Goal: Task Accomplishment & Management: Use online tool/utility

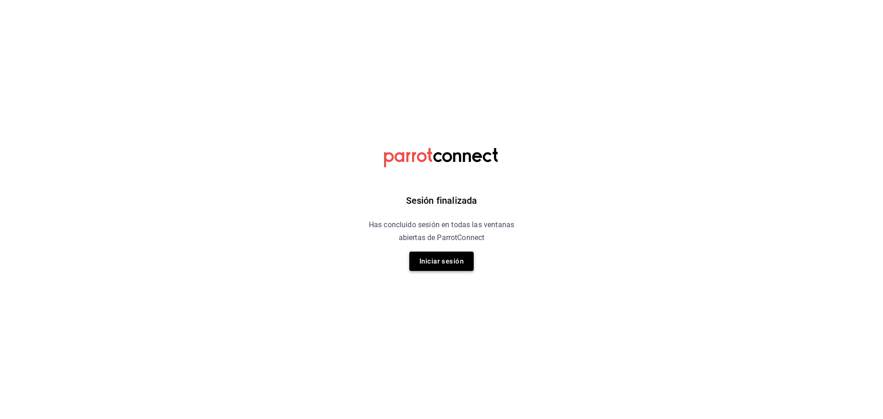
click at [456, 258] on button "Iniciar sesión" at bounding box center [441, 261] width 64 height 19
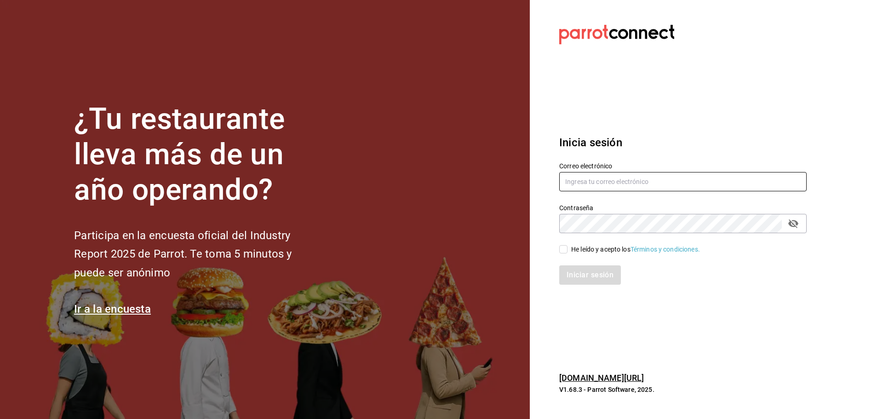
click at [619, 173] on input "text" at bounding box center [682, 181] width 247 height 19
type input "nytonytonii@gmail.com"
click at [590, 234] on div "He leído y acepto los Términos y condiciones." at bounding box center [677, 243] width 259 height 21
click at [569, 247] on span "He leído y acepto los Términos y condiciones." at bounding box center [634, 250] width 132 height 10
click at [568, 247] on input "He leído y acepto los Términos y condiciones." at bounding box center [563, 249] width 8 height 8
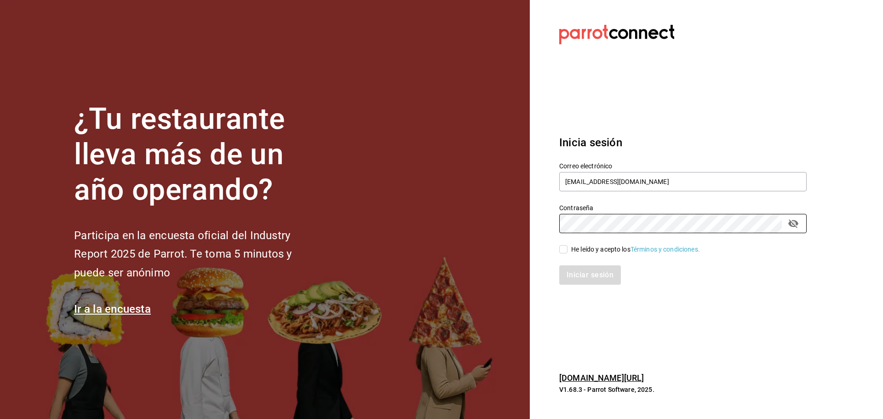
checkbox input "true"
click at [575, 275] on button "Iniciar sesión" at bounding box center [590, 274] width 63 height 19
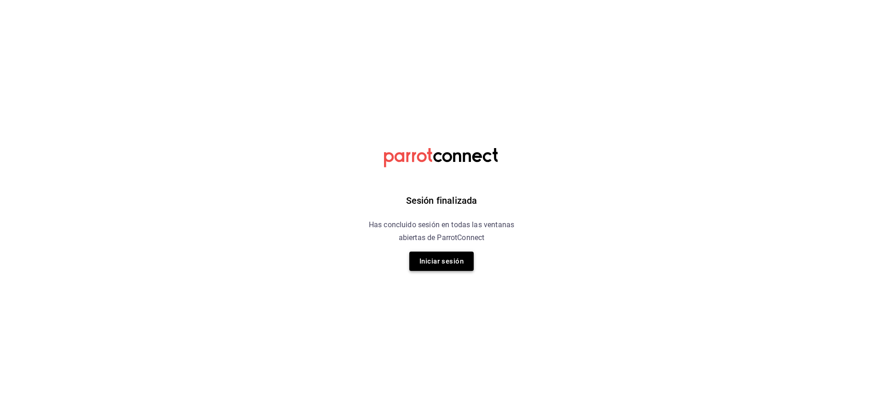
click at [428, 267] on button "Iniciar sesión" at bounding box center [441, 261] width 64 height 19
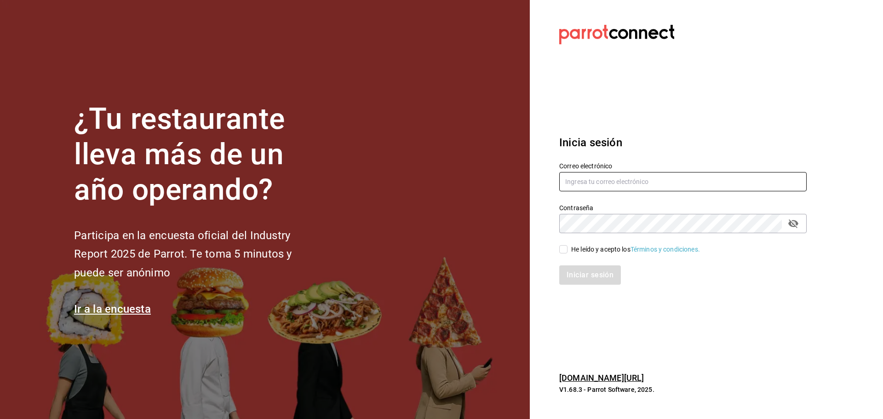
click at [651, 182] on input "text" at bounding box center [682, 181] width 247 height 19
type input "nytonytonii@gmail.com"
click at [587, 253] on div "He leído y acepto los Términos y condiciones." at bounding box center [635, 250] width 129 height 10
click at [568, 253] on input "He leído y acepto los Términos y condiciones." at bounding box center [563, 249] width 8 height 8
checkbox input "true"
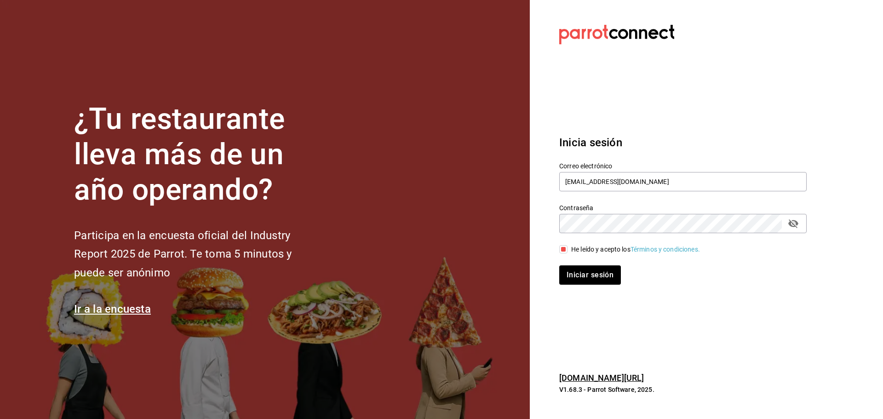
click at [801, 225] on div "Contraseña" at bounding box center [682, 223] width 247 height 19
click at [799, 225] on icon "passwordField" at bounding box center [793, 223] width 11 height 11
click at [567, 274] on button "Iniciar sesión" at bounding box center [590, 274] width 63 height 19
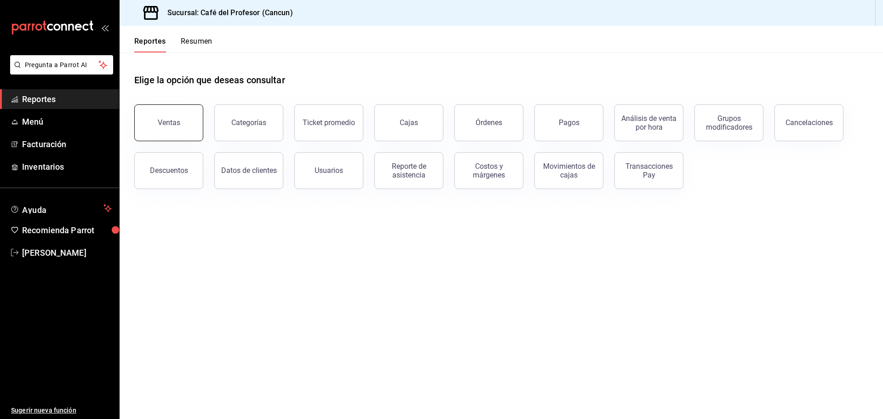
click at [161, 134] on button "Ventas" at bounding box center [168, 122] width 69 height 37
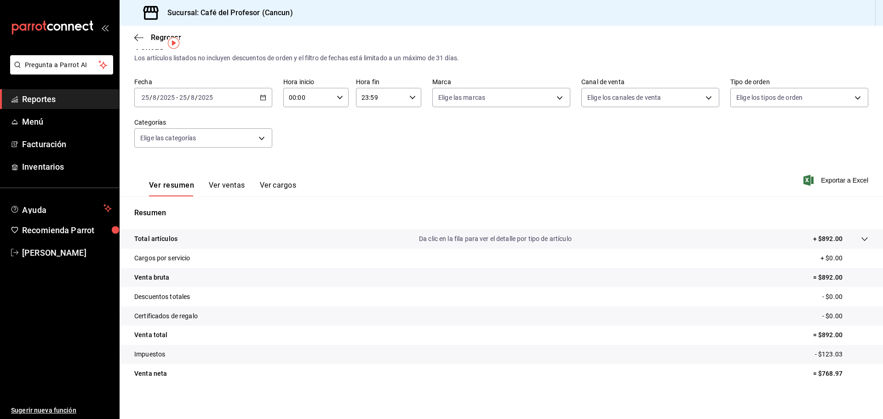
scroll to position [22, 0]
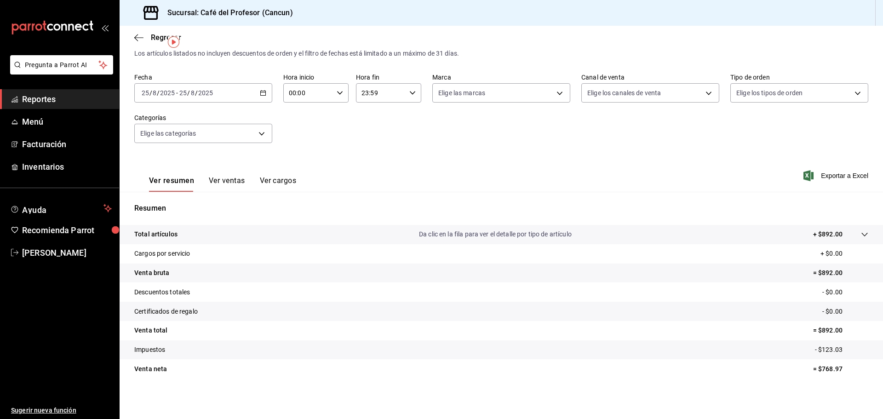
click at [242, 92] on div "[DATE] [DATE] - [DATE] [DATE]" at bounding box center [203, 92] width 138 height 19
click at [187, 204] on span "Rango de fechas" at bounding box center [177, 204] width 71 height 10
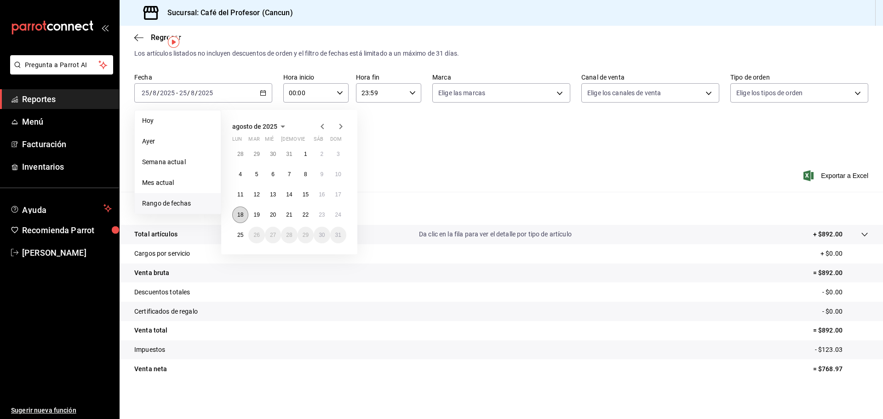
click at [237, 211] on button "18" at bounding box center [240, 215] width 16 height 17
click at [333, 212] on button "24" at bounding box center [338, 215] width 16 height 17
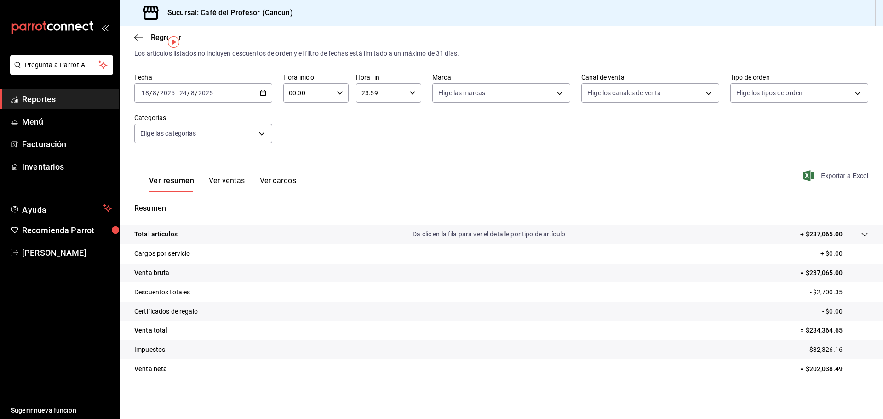
click at [827, 172] on span "Exportar a Excel" at bounding box center [836, 175] width 63 height 11
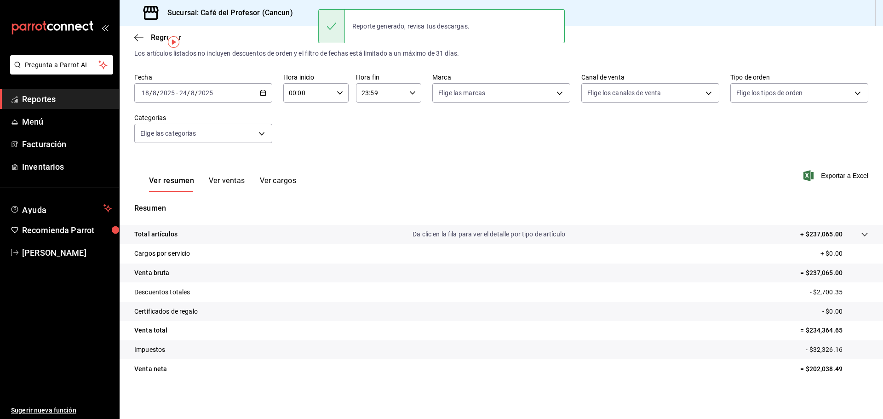
click at [148, 43] on div "Regresar" at bounding box center [502, 37] width 764 height 23
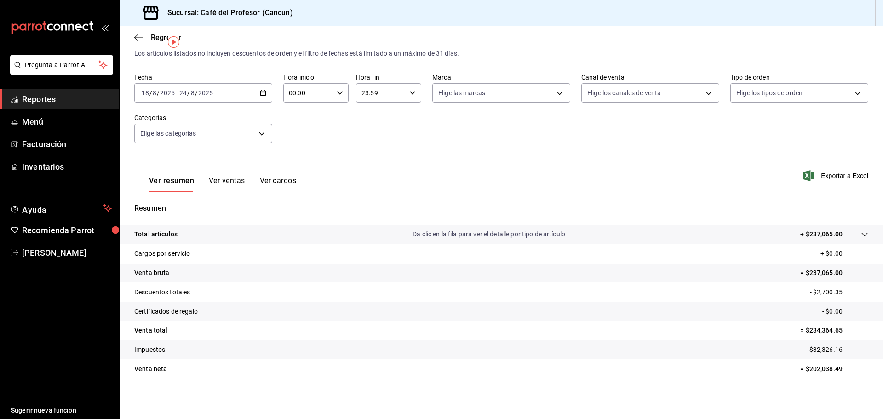
click at [146, 42] on div "Regresar" at bounding box center [502, 37] width 764 height 23
click at [142, 41] on icon "button" at bounding box center [138, 38] width 9 height 8
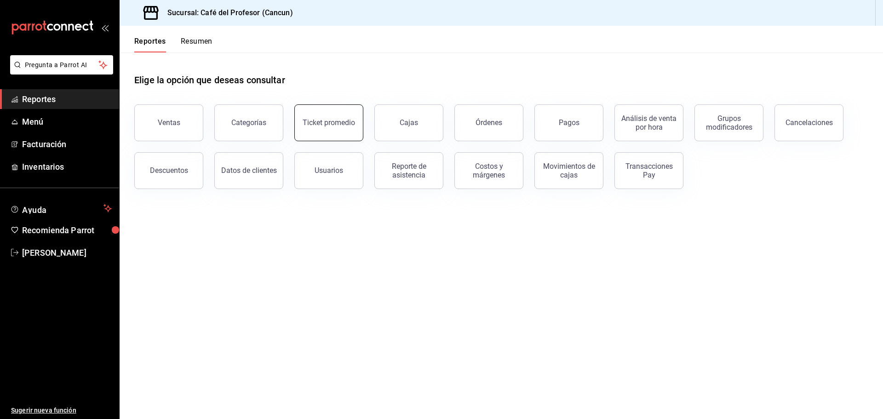
click at [319, 118] on button "Ticket promedio" at bounding box center [328, 122] width 69 height 37
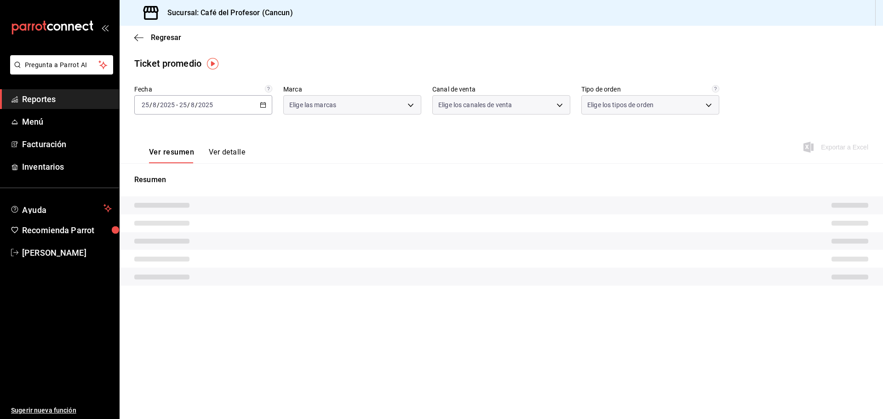
type input "c124c12d-dc0e-4a3d-911f-5b13390841f9"
type input "PARROT,UBER_EATS,RAPPI,DIDI_FOOD,ONLINE"
type input "e63addf7-f6de-41eb-9ab7-971b33c4aeea,82f5e9ba-350f-4f34-814f-532dfac66924,349f8…"
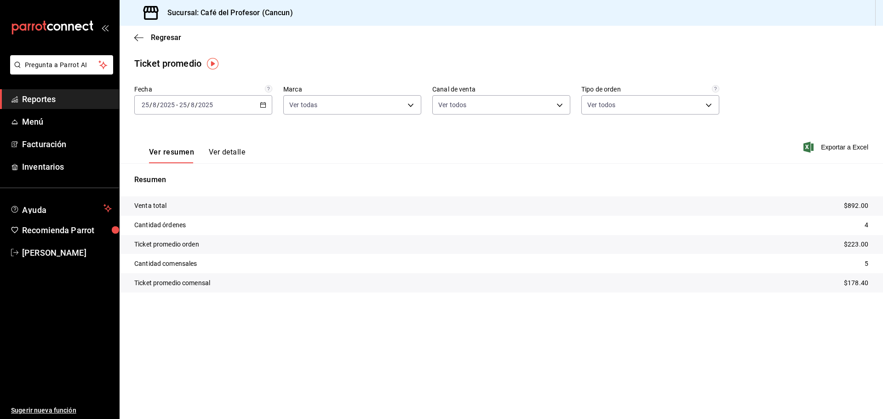
click at [175, 101] on div "2025-08-25 25 / 8 / 2025" at bounding box center [158, 104] width 36 height 7
click at [210, 220] on li "Rango de fechas" at bounding box center [178, 215] width 86 height 21
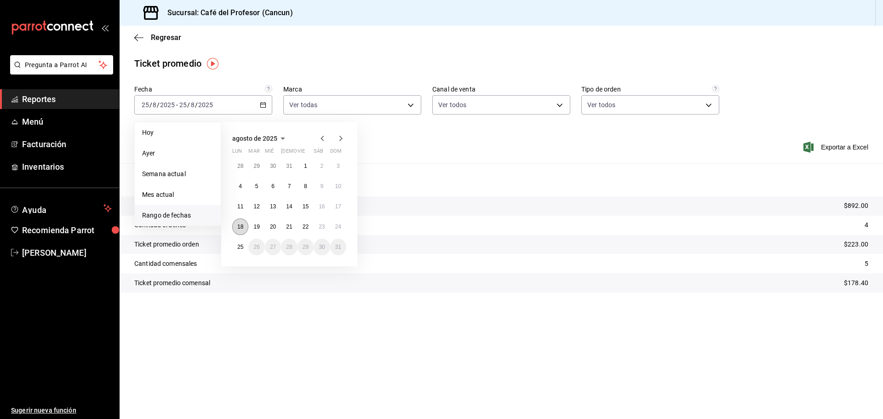
click at [237, 226] on abbr "18" at bounding box center [240, 227] width 6 height 6
click at [343, 228] on button "24" at bounding box center [338, 227] width 16 height 17
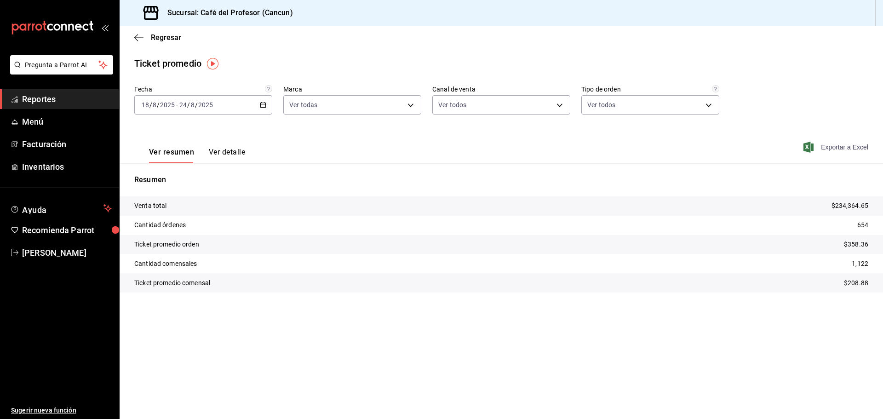
click at [857, 149] on span "Exportar a Excel" at bounding box center [836, 147] width 63 height 11
click at [144, 40] on span "Regresar" at bounding box center [157, 37] width 47 height 9
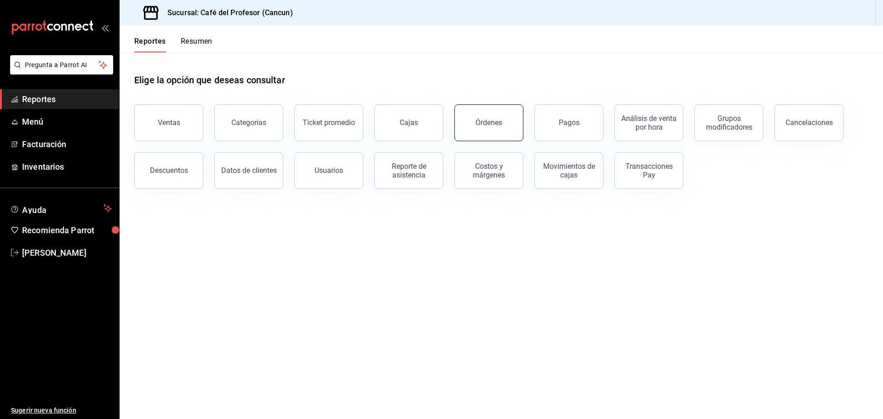
click at [493, 136] on button "Órdenes" at bounding box center [488, 122] width 69 height 37
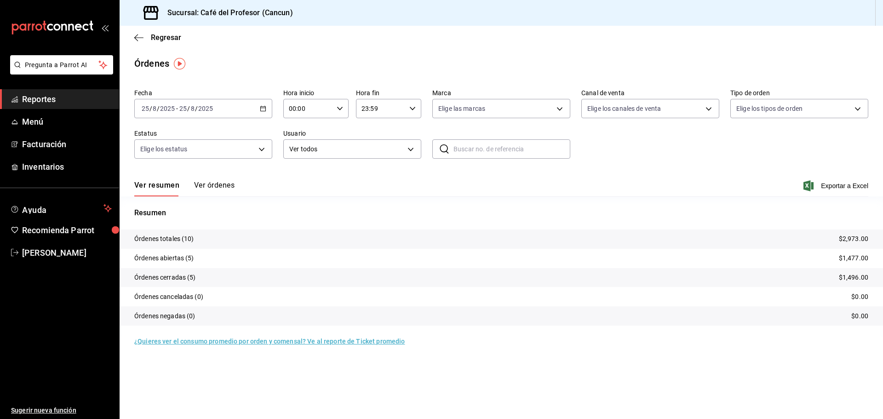
click at [231, 112] on div "[DATE] [DATE] - [DATE] [DATE]" at bounding box center [203, 108] width 138 height 19
click at [184, 236] on span "Rango de fechas" at bounding box center [177, 240] width 71 height 10
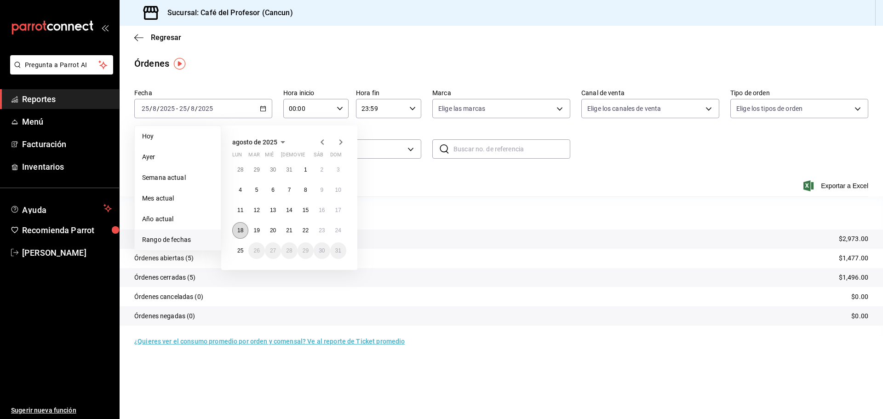
click at [239, 230] on abbr "18" at bounding box center [240, 230] width 6 height 6
click at [333, 228] on button "24" at bounding box center [338, 230] width 16 height 17
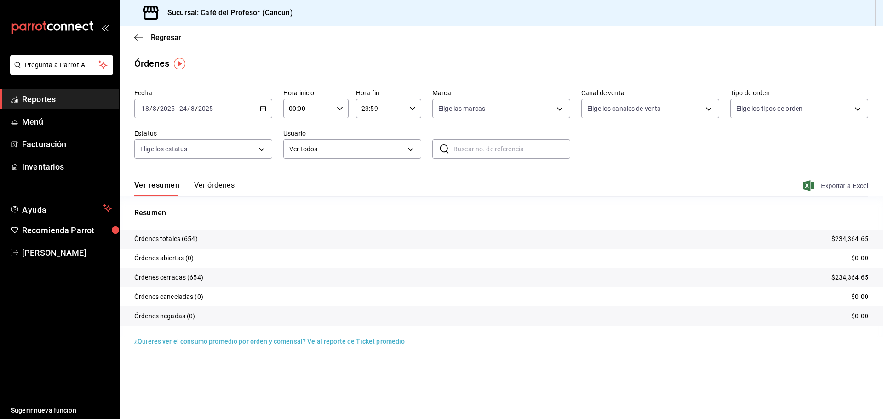
click at [851, 188] on span "Exportar a Excel" at bounding box center [836, 185] width 63 height 11
click at [148, 40] on span "Regresar" at bounding box center [157, 37] width 47 height 9
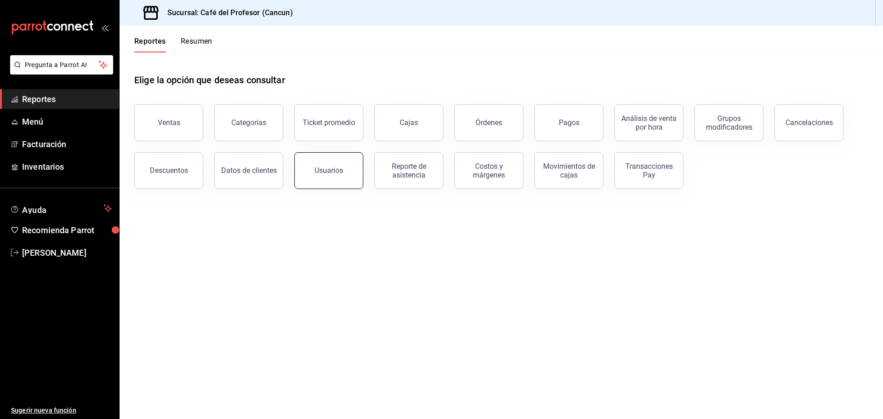
click at [327, 167] on div "Usuarios" at bounding box center [329, 170] width 29 height 9
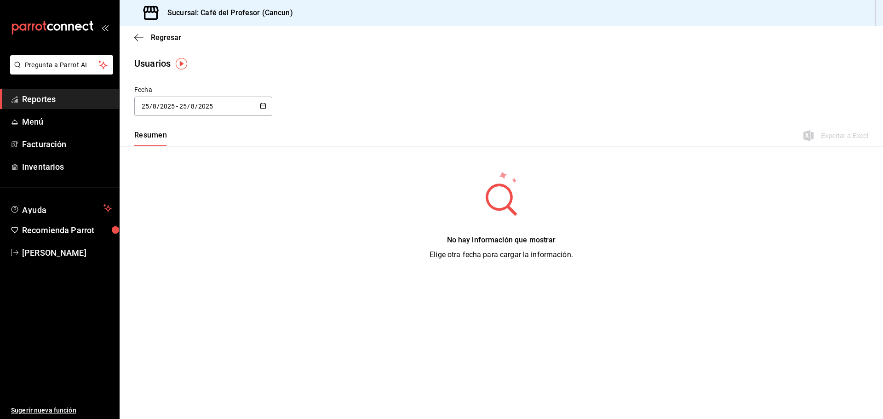
click at [202, 108] on input "2025" at bounding box center [206, 106] width 16 height 7
click at [194, 231] on li "Rango de fechas" at bounding box center [177, 239] width 87 height 21
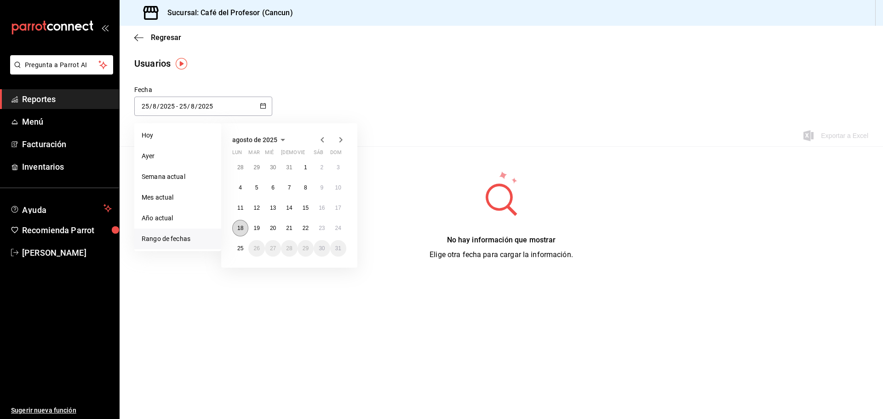
click at [238, 225] on abbr "18" at bounding box center [240, 228] width 6 height 6
click at [345, 230] on button "24" at bounding box center [338, 228] width 16 height 17
type input "[DATE]"
type input "18"
type input "[DATE]"
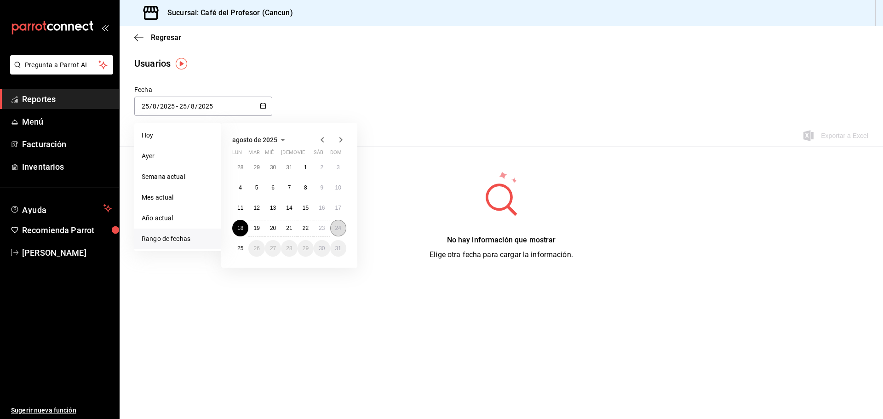
type input "24"
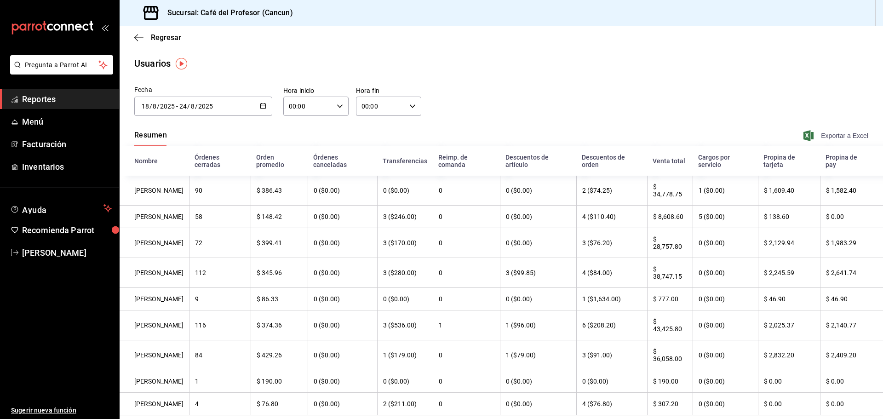
click at [805, 134] on icon "button" at bounding box center [809, 135] width 10 height 11
click at [145, 40] on span "Regresar" at bounding box center [157, 37] width 47 height 9
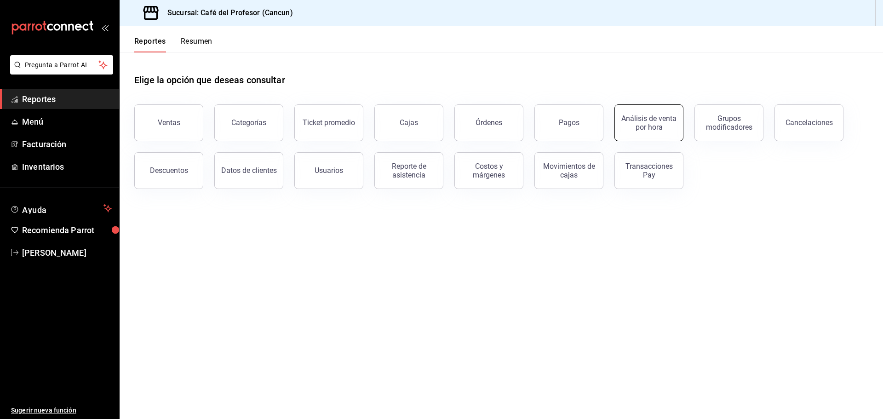
click at [673, 116] on div "Análisis de venta por hora" at bounding box center [649, 122] width 57 height 17
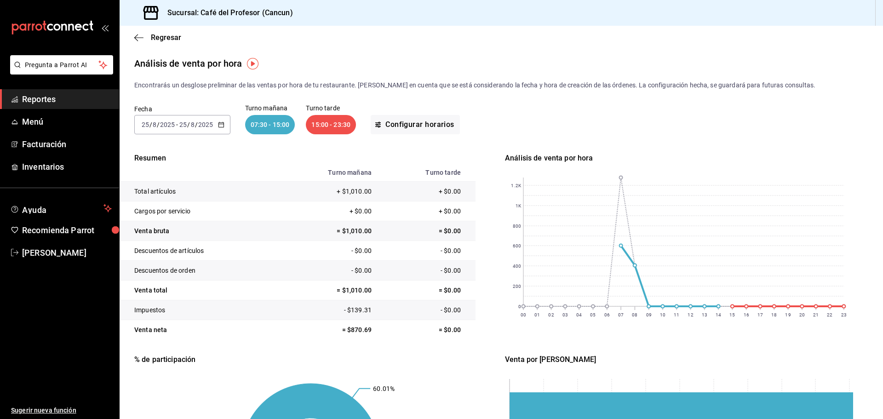
click at [207, 118] on div "[DATE] [DATE] - [DATE] [DATE]" at bounding box center [182, 124] width 96 height 19
click at [171, 253] on span "Rango de fechas" at bounding box center [177, 256] width 71 height 10
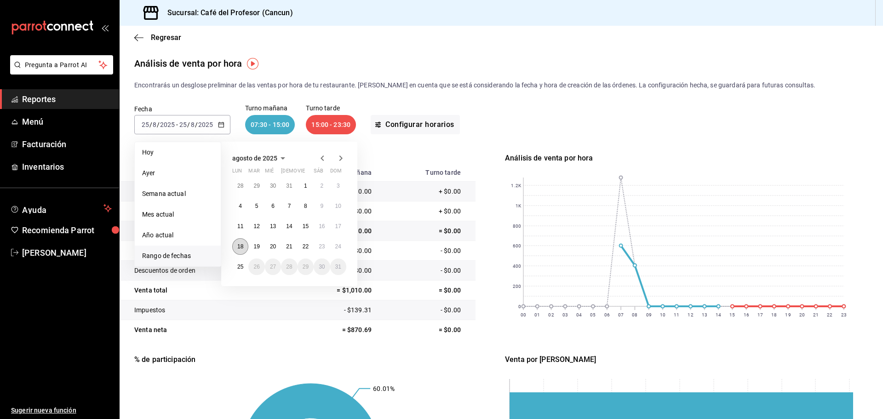
click at [239, 246] on abbr "18" at bounding box center [240, 246] width 6 height 6
click at [332, 246] on button "24" at bounding box center [338, 246] width 16 height 17
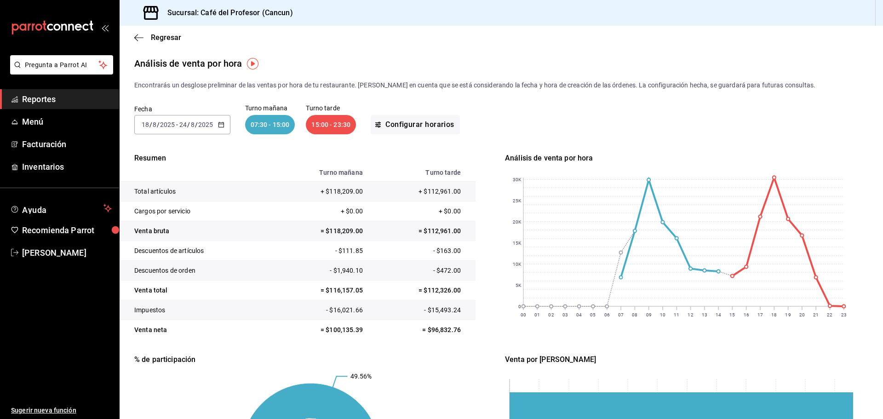
click at [171, 33] on div "Regresar" at bounding box center [502, 37] width 764 height 23
click at [171, 34] on span "Regresar" at bounding box center [166, 37] width 30 height 9
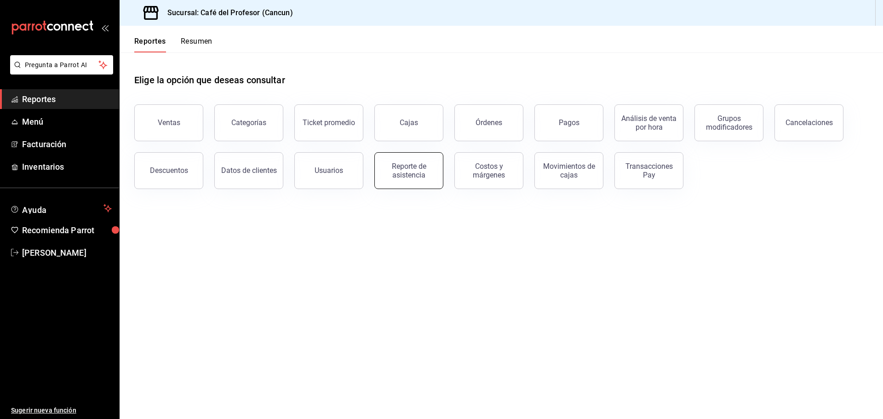
click at [435, 175] on button "Reporte de asistencia" at bounding box center [408, 170] width 69 height 37
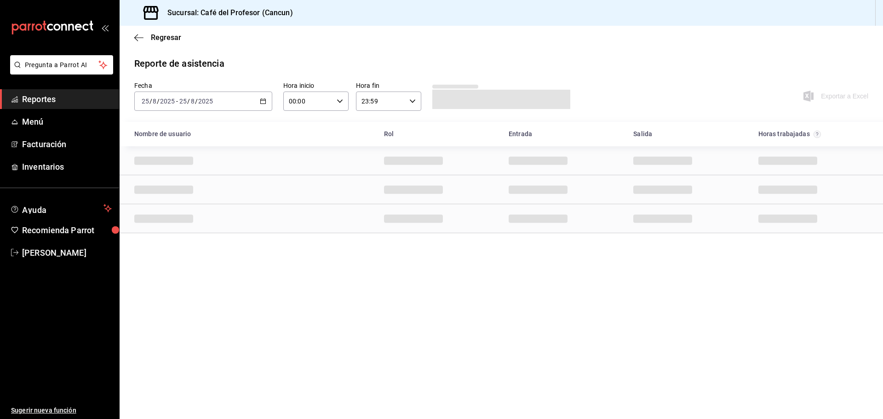
click at [192, 98] on input "8" at bounding box center [192, 101] width 5 height 7
click at [188, 231] on span "Rango de fechas" at bounding box center [177, 233] width 71 height 10
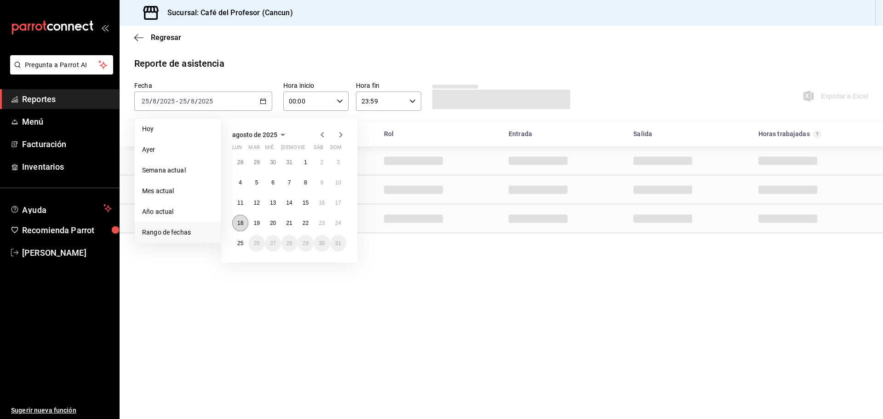
click at [234, 220] on button "18" at bounding box center [240, 223] width 16 height 17
click at [332, 221] on button "24" at bounding box center [338, 223] width 16 height 17
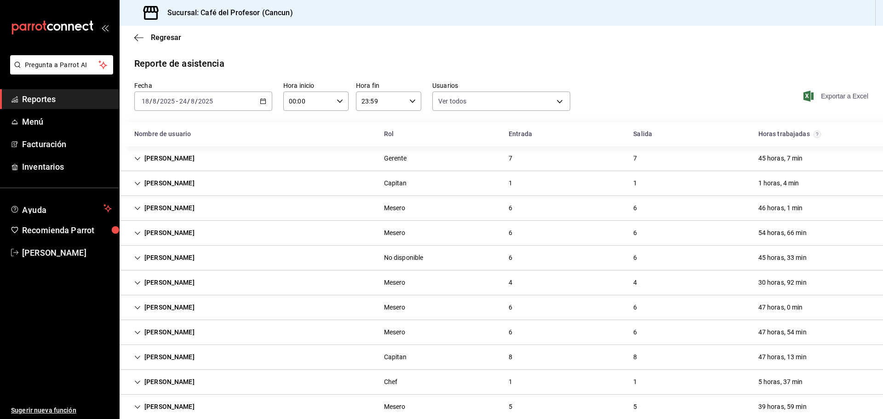
click at [804, 96] on icon "button" at bounding box center [809, 96] width 10 height 11
click at [168, 38] on span "Regresar" at bounding box center [166, 37] width 30 height 9
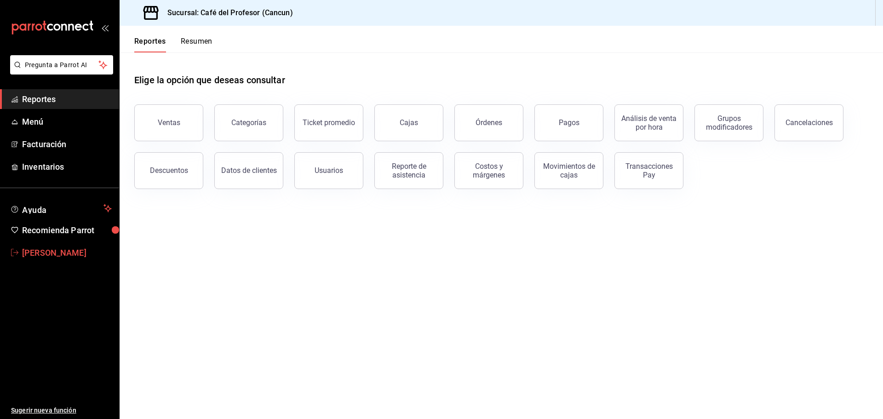
click at [56, 262] on link "Marco Cabrera" at bounding box center [59, 253] width 119 height 20
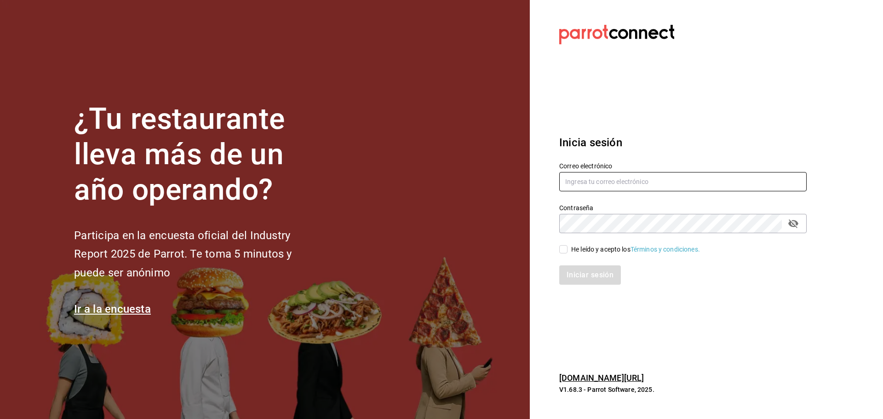
click at [650, 182] on input "text" at bounding box center [682, 181] width 247 height 19
click at [578, 182] on input "sumnistros@cafedelprofesor.mx" at bounding box center [682, 181] width 247 height 19
type input "suministros@cafedelprofesor.mx"
click at [567, 257] on div "Iniciar sesión" at bounding box center [677, 269] width 259 height 30
click at [566, 254] on div "Iniciar sesión" at bounding box center [677, 269] width 259 height 30
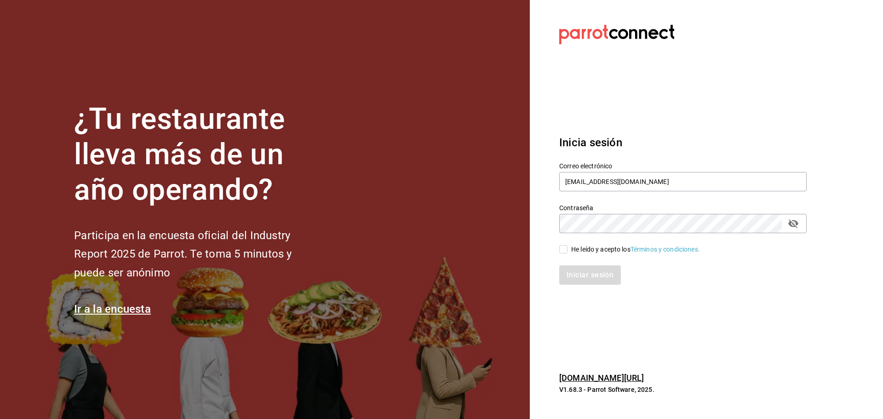
click at [565, 253] on input "He leído y acepto los Términos y condiciones." at bounding box center [563, 249] width 8 height 8
checkbox input "true"
click at [567, 269] on button "Iniciar sesión" at bounding box center [590, 274] width 63 height 19
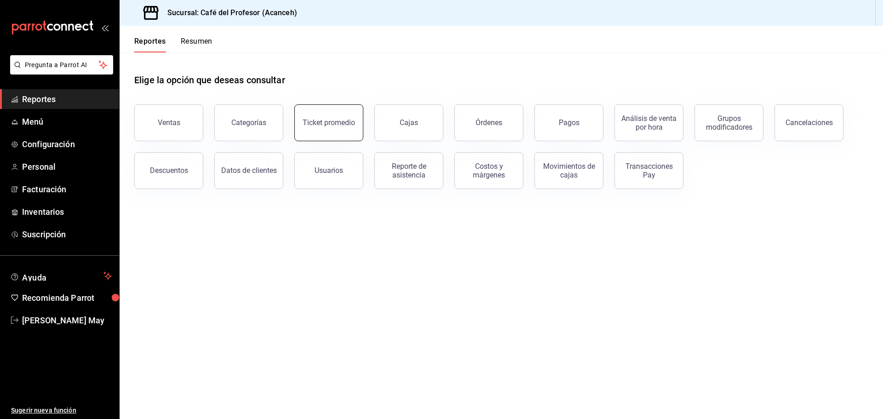
click at [320, 119] on div "Ticket promedio" at bounding box center [329, 122] width 52 height 9
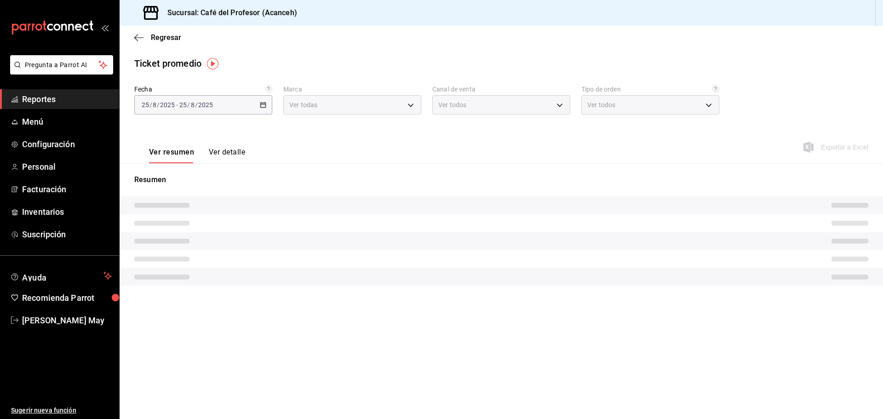
type input "c1a8b8e6-187f-497f-b24d-8667d510d931"
type input "PARROT,UBER_EATS,RAPPI,DIDI_FOOD,ONLINE"
type input "99069c6f-e846-4fc1-9016-e748b9826b9b,8afcca48-0c66-4abf-95bf-b9246351978b,cf6df…"
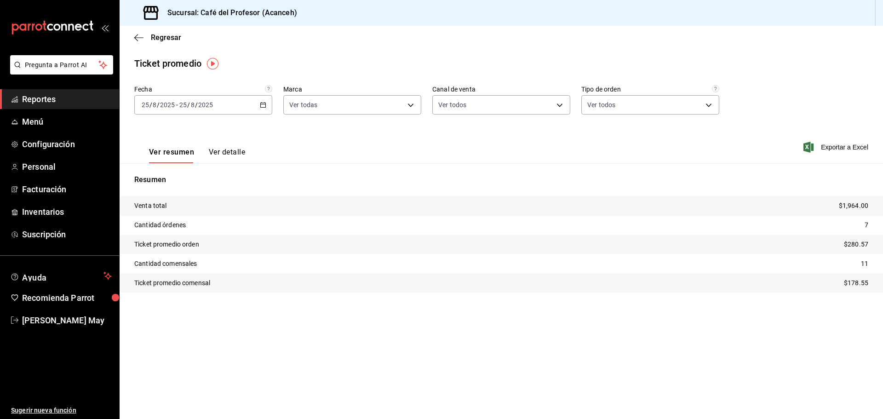
click at [237, 109] on div "[DATE] [DATE] - [DATE] [DATE]" at bounding box center [203, 104] width 138 height 19
click at [203, 221] on li "Rango de fechas" at bounding box center [178, 215] width 86 height 21
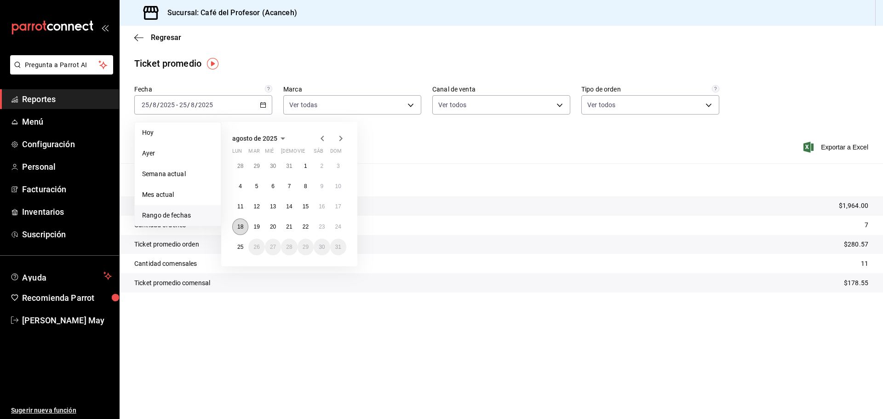
click at [238, 223] on button "18" at bounding box center [240, 227] width 16 height 17
click at [334, 228] on button "24" at bounding box center [338, 227] width 16 height 17
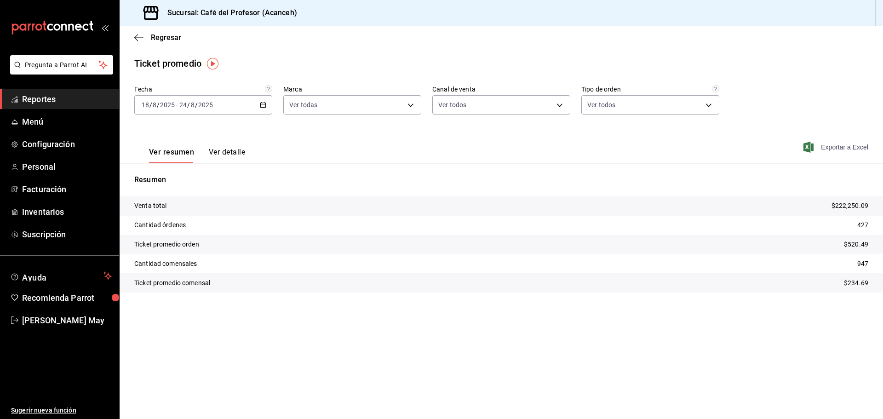
click at [815, 143] on span "Exportar a Excel" at bounding box center [836, 147] width 63 height 11
click at [172, 36] on span "Regresar" at bounding box center [166, 37] width 30 height 9
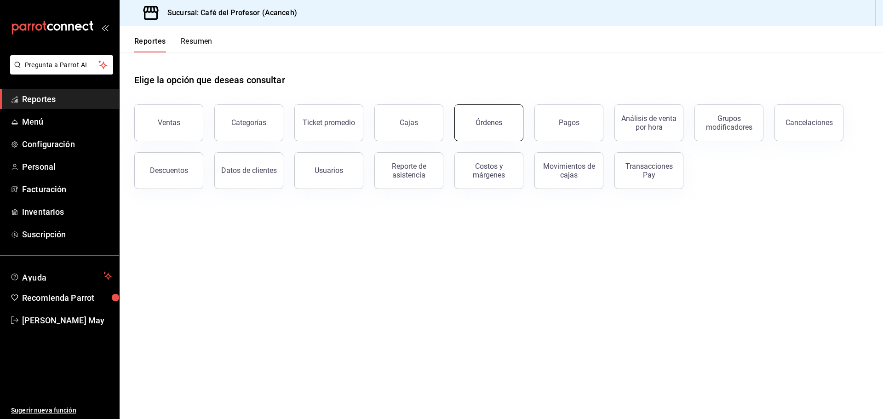
click at [474, 120] on button "Órdenes" at bounding box center [488, 122] width 69 height 37
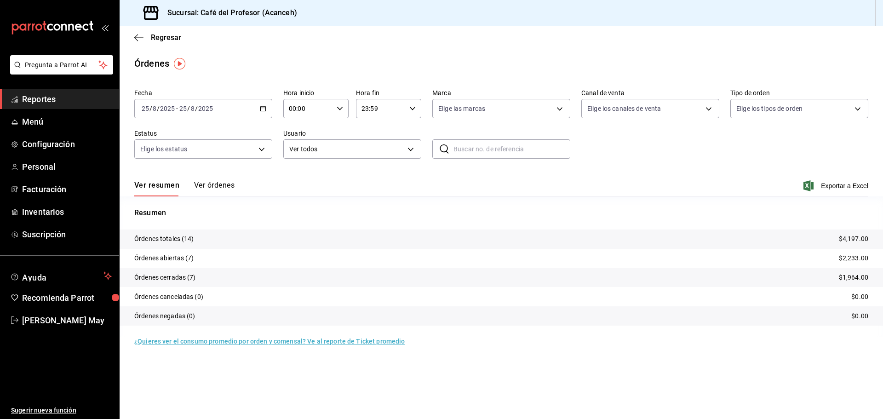
click at [257, 108] on div "[DATE] [DATE] - [DATE] [DATE]" at bounding box center [203, 108] width 138 height 19
click at [190, 236] on span "Rango de fechas" at bounding box center [177, 240] width 71 height 10
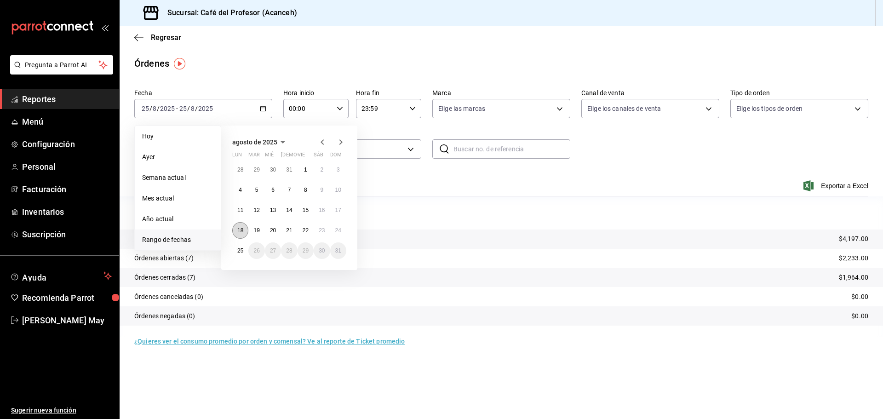
click at [238, 231] on abbr "18" at bounding box center [240, 230] width 6 height 6
click at [338, 236] on button "24" at bounding box center [338, 230] width 16 height 17
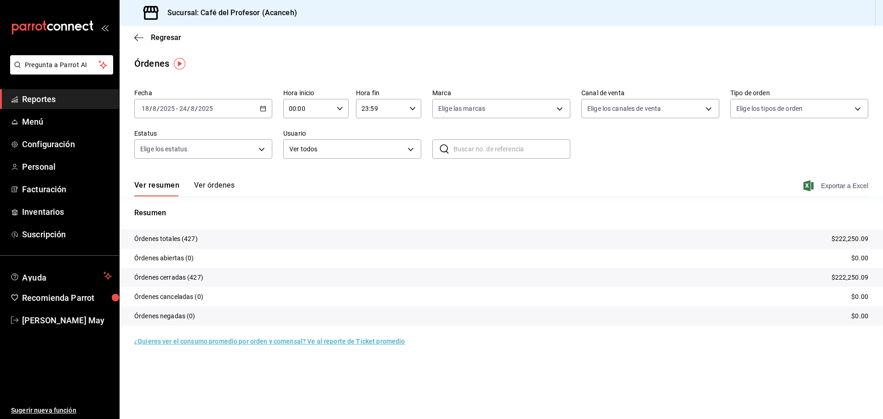
click at [816, 186] on span "Exportar a Excel" at bounding box center [836, 185] width 63 height 11
click at [163, 44] on div "Regresar" at bounding box center [502, 37] width 764 height 23
click at [163, 39] on span "Regresar" at bounding box center [166, 37] width 30 height 9
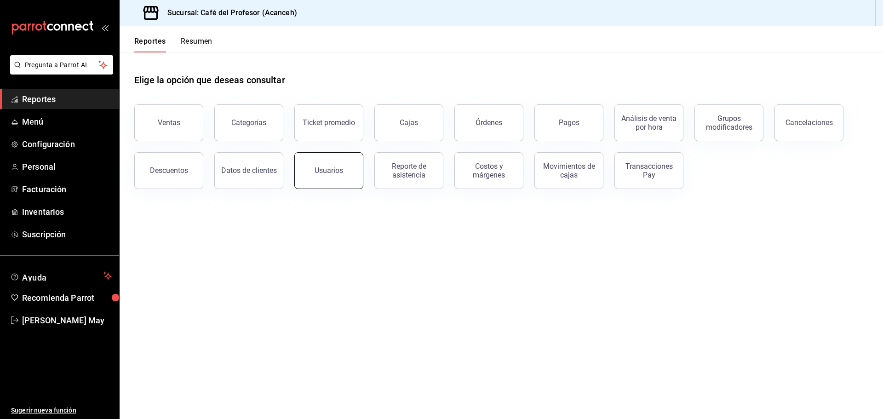
click at [314, 174] on button "Usuarios" at bounding box center [328, 170] width 69 height 37
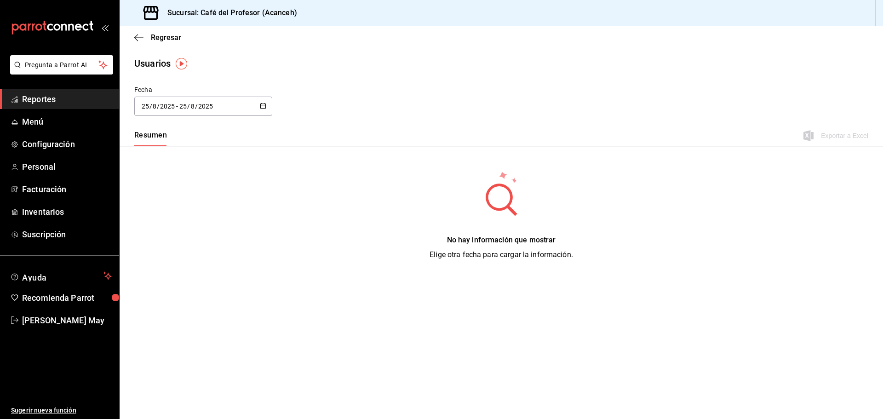
click at [238, 106] on div "[DATE] [DATE] - [DATE] [DATE]" at bounding box center [203, 106] width 138 height 19
click at [183, 242] on li "Rango de fechas" at bounding box center [177, 239] width 87 height 21
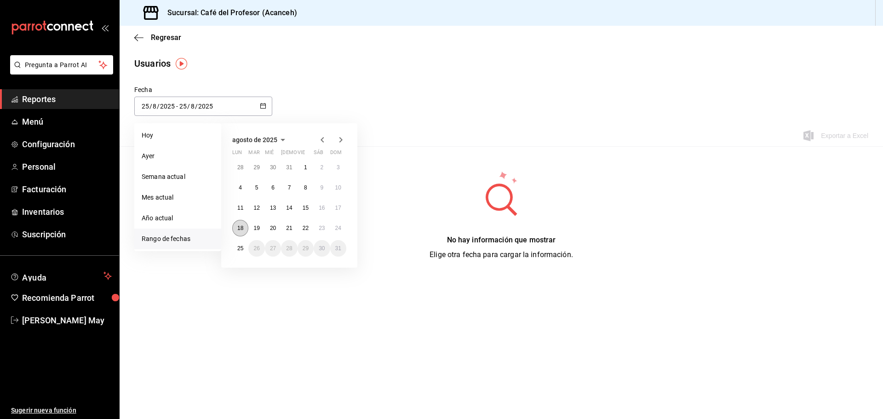
click at [238, 224] on button "18" at bounding box center [240, 228] width 16 height 17
click at [331, 225] on button "24" at bounding box center [338, 228] width 16 height 17
type input "[DATE]"
type input "18"
type input "[DATE]"
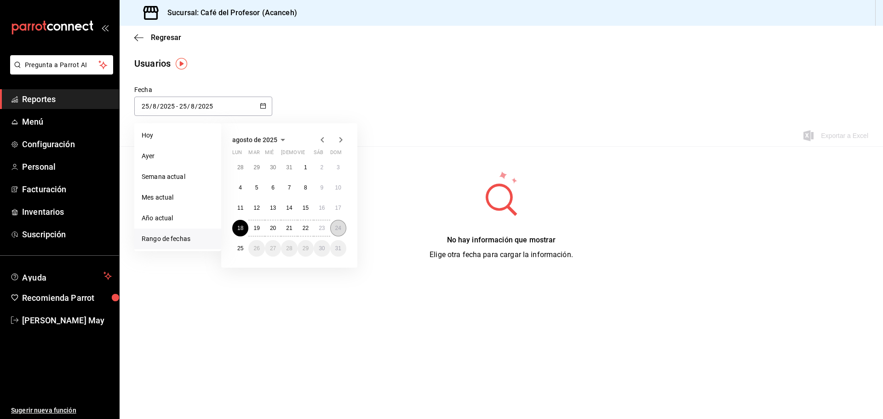
type input "24"
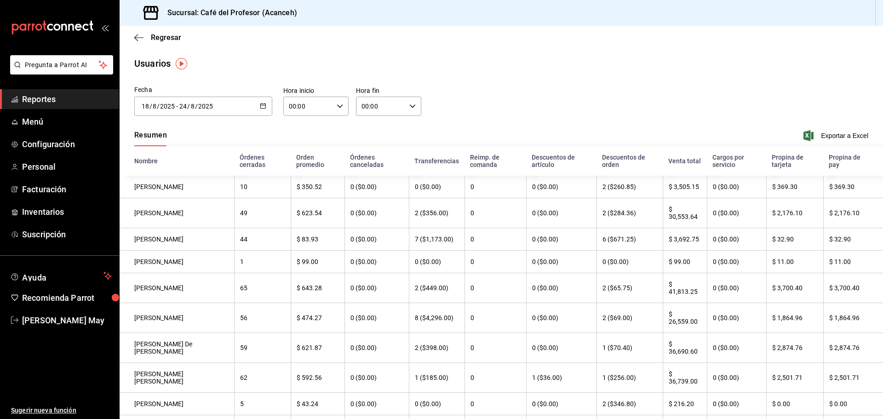
click at [831, 134] on span "Exportar a Excel" at bounding box center [836, 135] width 63 height 11
click at [157, 37] on span "Regresar" at bounding box center [166, 37] width 30 height 9
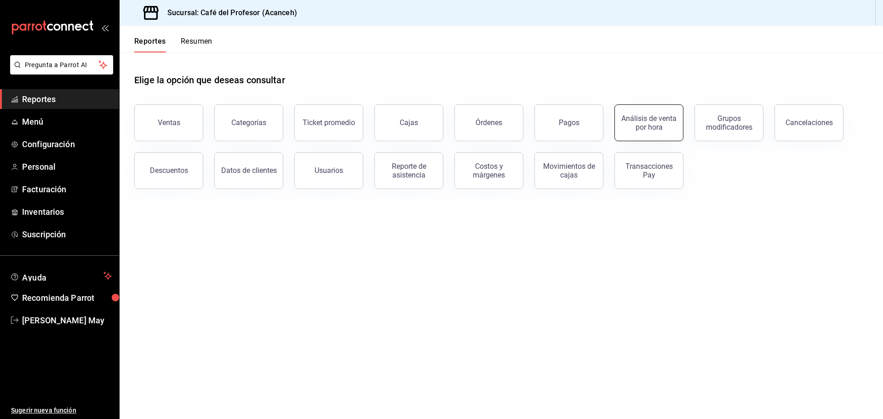
click at [640, 119] on div "Análisis de venta por hora" at bounding box center [649, 122] width 57 height 17
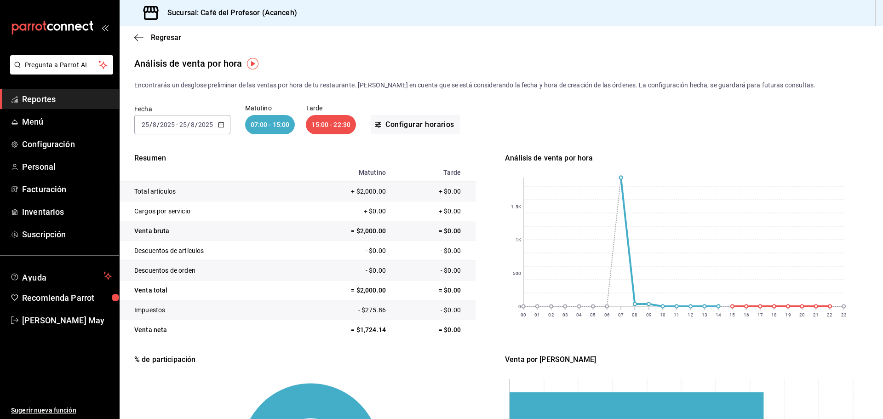
click at [193, 121] on input "8" at bounding box center [192, 124] width 5 height 7
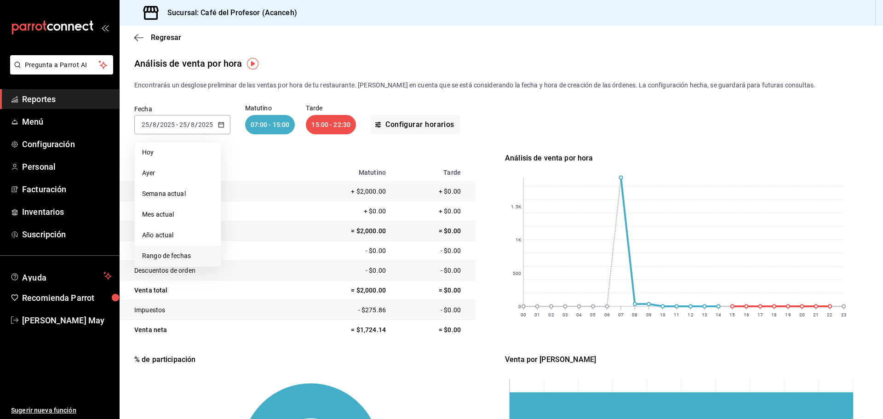
click at [179, 250] on li "Rango de fechas" at bounding box center [178, 256] width 86 height 21
click at [238, 242] on button "18" at bounding box center [240, 246] width 16 height 17
click at [339, 242] on button "24" at bounding box center [338, 246] width 16 height 17
